Goal: Information Seeking & Learning: Learn about a topic

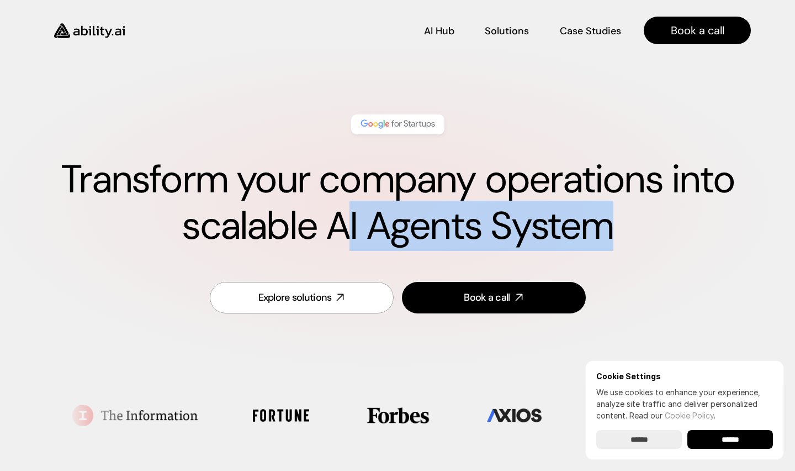
drag, startPoint x: 345, startPoint y: 230, endPoint x: 650, endPoint y: 245, distance: 305.8
click at [650, 245] on h1 "Transform your company operations into scalable AI Agents System" at bounding box center [397, 202] width 707 height 93
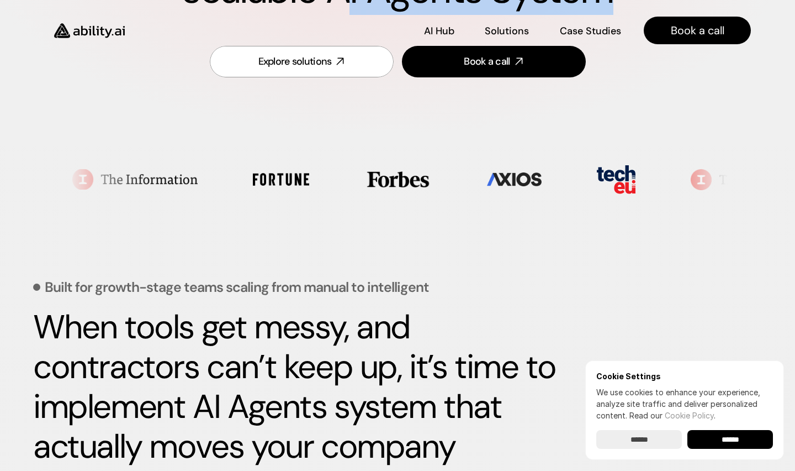
scroll to position [191, 0]
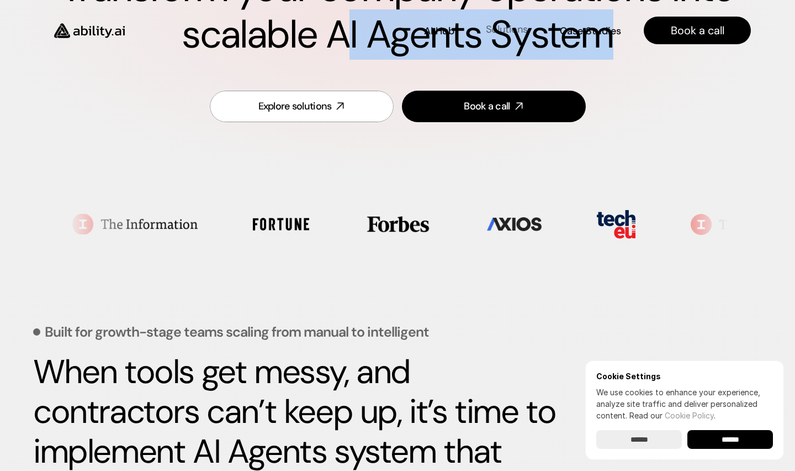
click at [491, 28] on p "Solutions" at bounding box center [507, 30] width 42 height 14
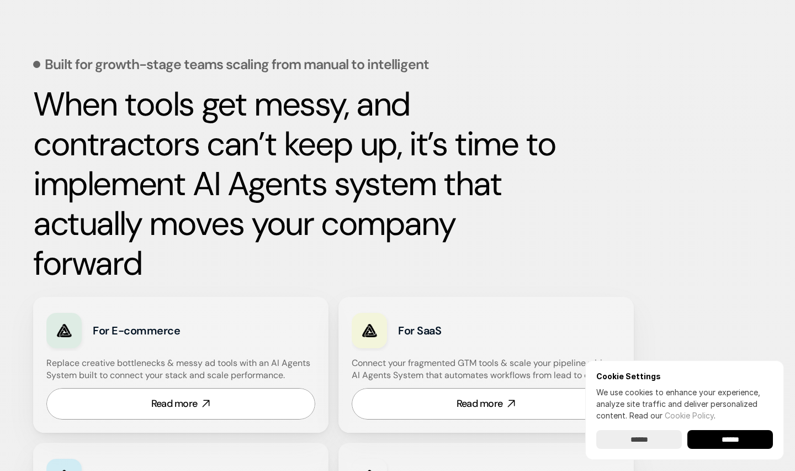
scroll to position [459, 0]
drag, startPoint x: 44, startPoint y: 64, endPoint x: 427, endPoint y: 58, distance: 383.9
click at [427, 58] on div "Built for growth-stage teams scaling from manual to intelligent When tools get …" at bounding box center [397, 303] width 729 height 606
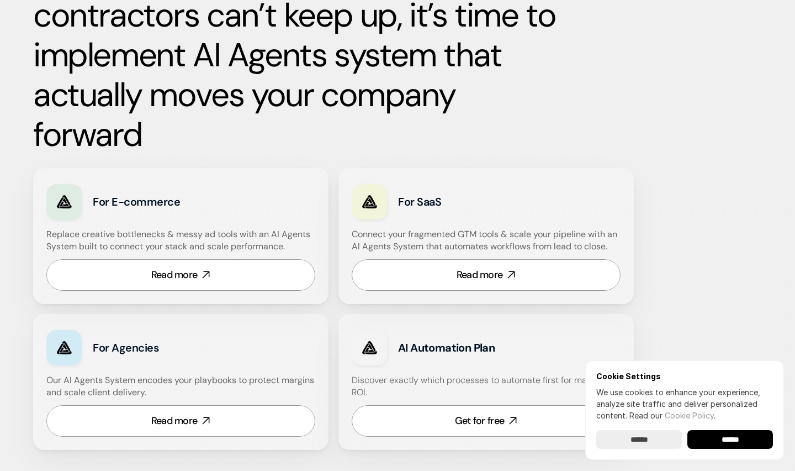
scroll to position [588, 0]
drag, startPoint x: 88, startPoint y: 247, endPoint x: 298, endPoint y: 240, distance: 210.0
click at [298, 240] on h4 "Replace creative bottlenecks & messy ad tools with an AI Agents System built to…" at bounding box center [179, 240] width 266 height 25
drag, startPoint x: 373, startPoint y: 248, endPoint x: 419, endPoint y: 246, distance: 45.3
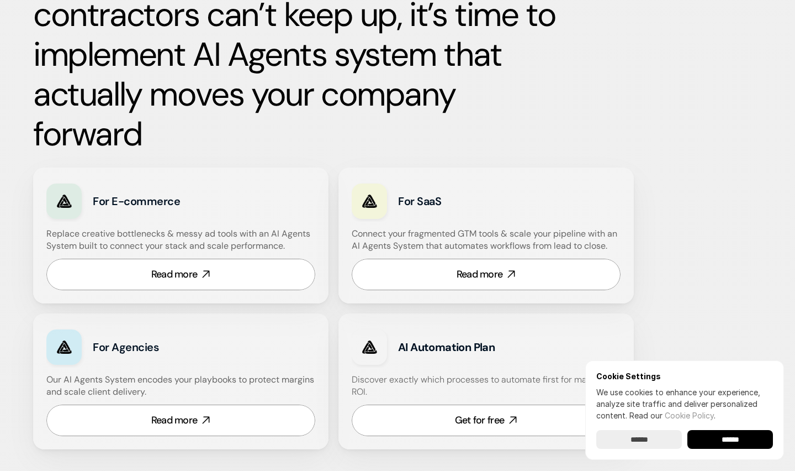
click at [419, 246] on h4 "Connect your fragmented GTM tools & scale your pipeline with an AI Agents Syste…" at bounding box center [489, 240] width 274 height 25
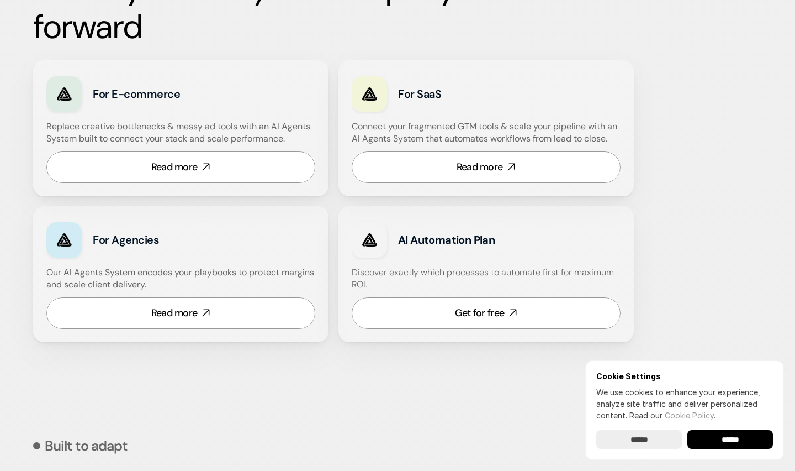
scroll to position [695, 0]
drag, startPoint x: 394, startPoint y: 239, endPoint x: 511, endPoint y: 244, distance: 117.2
click at [511, 244] on div "AI Automation Plan" at bounding box center [486, 239] width 269 height 41
click at [511, 244] on h3 "AI Automation Plan" at bounding box center [496, 239] width 197 height 15
drag, startPoint x: 347, startPoint y: 272, endPoint x: 467, endPoint y: 284, distance: 119.9
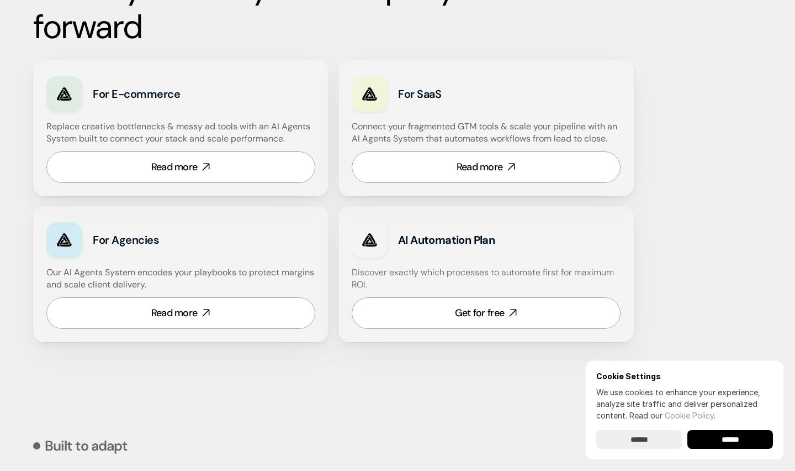
click at [467, 284] on div "AI Automation Plan Discover exactly which processes to automate first for maxim…" at bounding box center [486, 274] width 295 height 136
click at [467, 284] on h4 "Discover exactly which processes to automate first for maximum ROI." at bounding box center [486, 278] width 269 height 25
drag, startPoint x: 467, startPoint y: 284, endPoint x: 347, endPoint y: 267, distance: 120.4
click at [352, 267] on h4 "Discover exactly which processes to automate first for maximum ROI." at bounding box center [486, 278] width 269 height 25
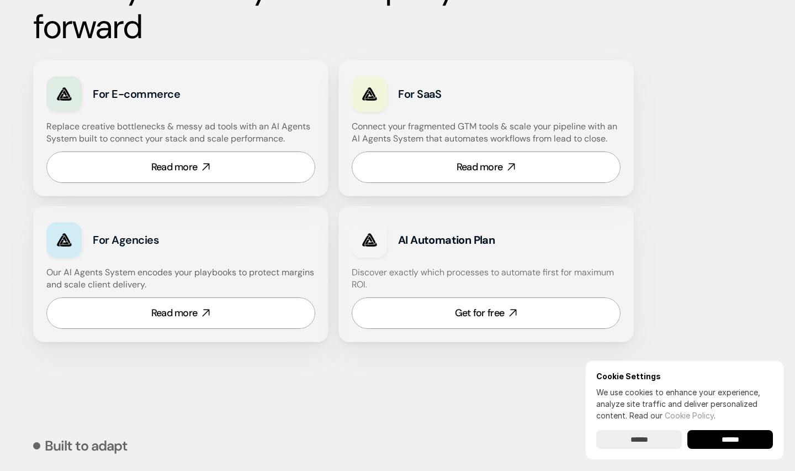
drag, startPoint x: 43, startPoint y: 269, endPoint x: 189, endPoint y: 278, distance: 147.2
click at [189, 278] on h4 "Our AI Agents System encodes your playbooks to protect margins and scale client…" at bounding box center [180, 278] width 269 height 25
click at [421, 162] on link "Read more" at bounding box center [486, 166] width 269 height 31
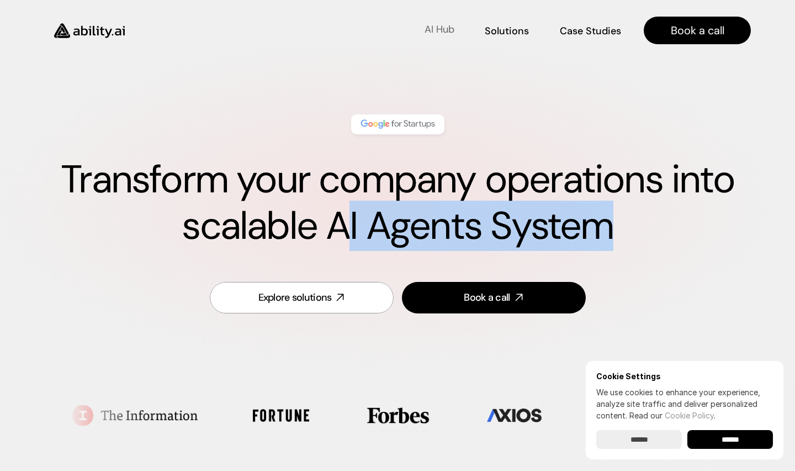
click at [425, 31] on p "AI Hub" at bounding box center [440, 30] width 30 height 14
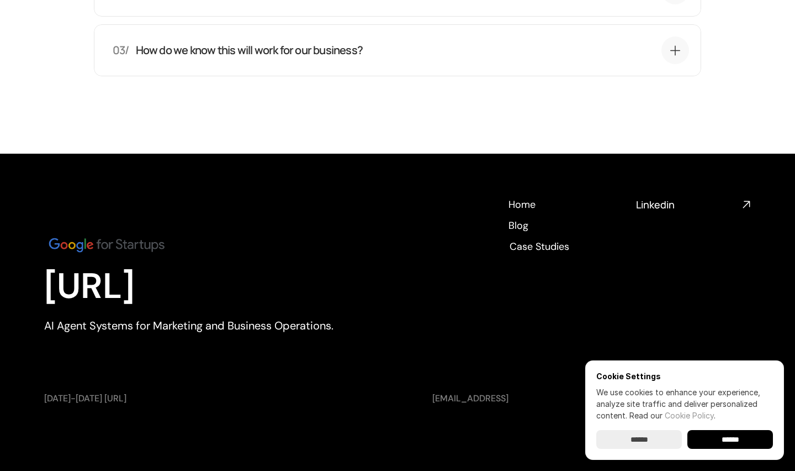
scroll to position [3889, 0]
drag, startPoint x: 43, startPoint y: 282, endPoint x: 351, endPoint y: 329, distance: 311.7
click at [351, 329] on footer "[URL] AI Agent Systems for Marketing and Business Operations. Home Home Blog Bl…" at bounding box center [397, 312] width 795 height 317
click at [351, 329] on div "[URL] AI Agent Systems for Marketing and Business Operations. Home Home Blog Bl…" at bounding box center [397, 284] width 707 height 172
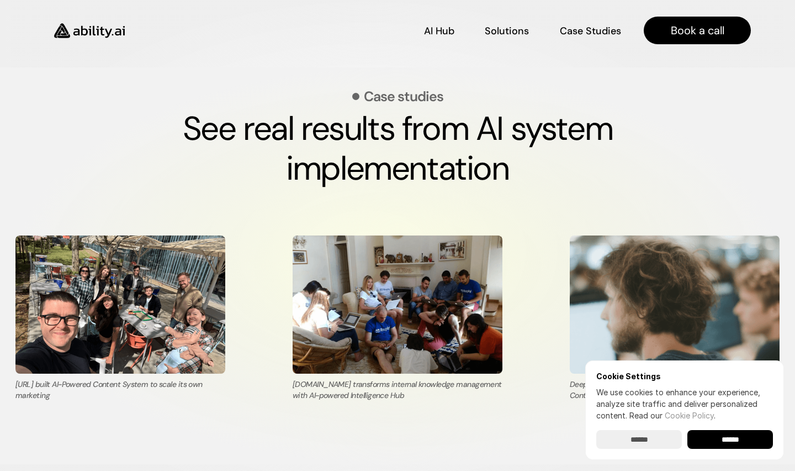
scroll to position [1911, 0]
click at [640, 430] on input "******" at bounding box center [639, 439] width 86 height 19
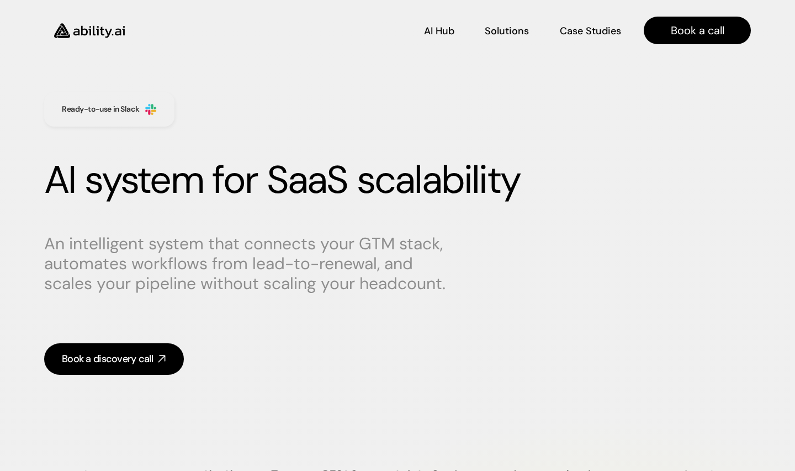
scroll to position [0, 0]
